Goal: Information Seeking & Learning: Learn about a topic

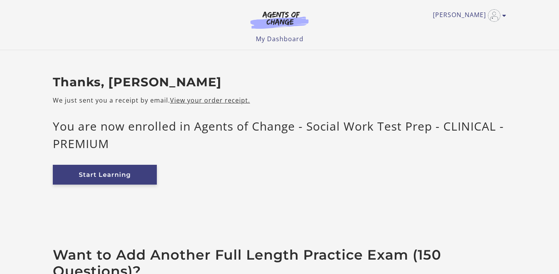
click at [114, 174] on link "Start Learning" at bounding box center [105, 175] width 104 height 20
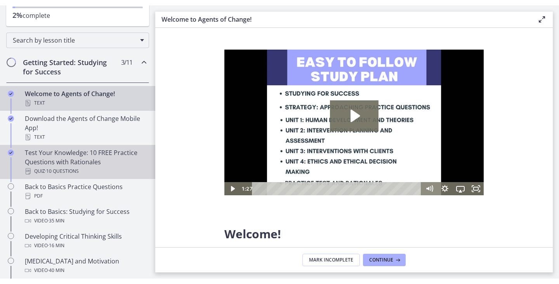
scroll to position [107, 0]
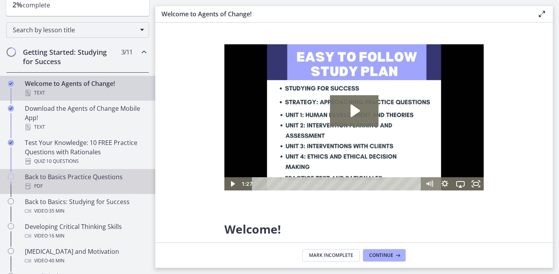
click at [97, 179] on div "Back to Basics Practice Questions PDF" at bounding box center [85, 181] width 121 height 19
